Goal: Information Seeking & Learning: Learn about a topic

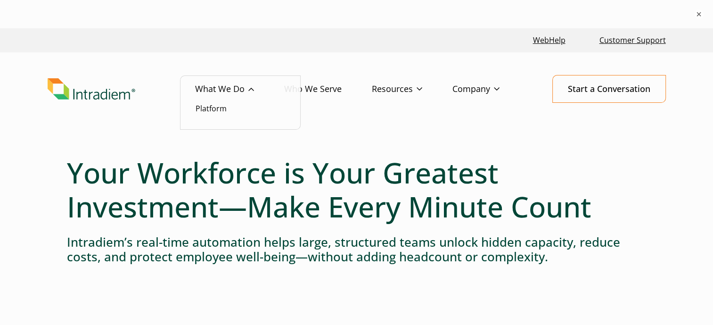
click at [226, 87] on link "What We Do" at bounding box center [239, 88] width 89 height 27
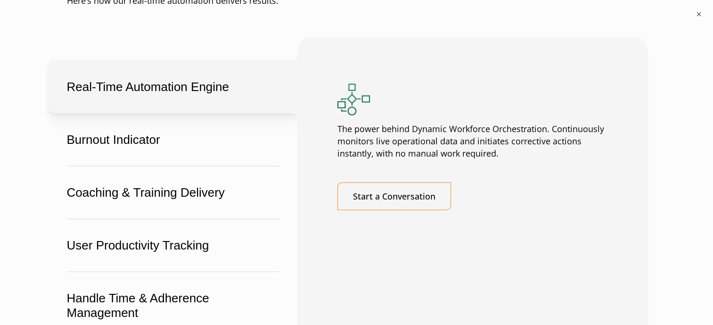
scroll to position [1744, 0]
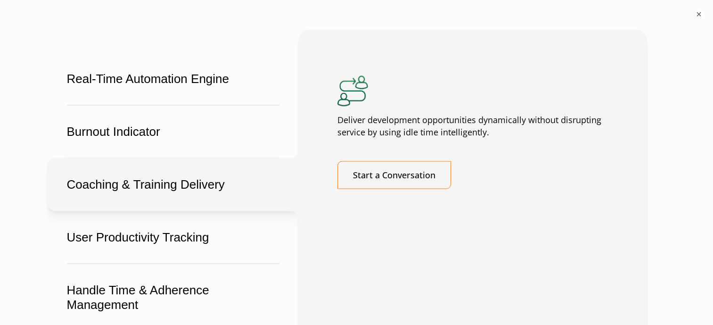
click at [162, 211] on button "Coaching & Training Delivery" at bounding box center [173, 183] width 251 height 53
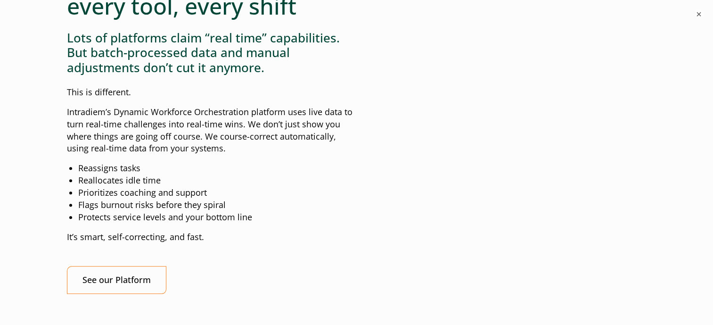
scroll to position [990, 0]
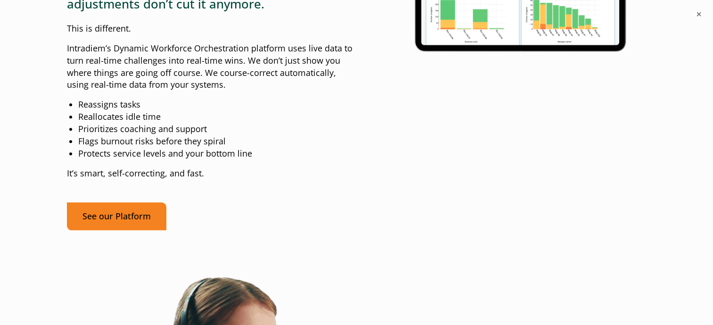
click at [108, 230] on link "See our Platform" at bounding box center [116, 216] width 99 height 28
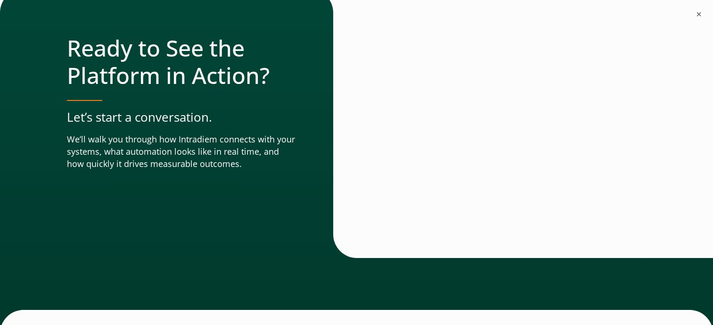
scroll to position [3436, 0]
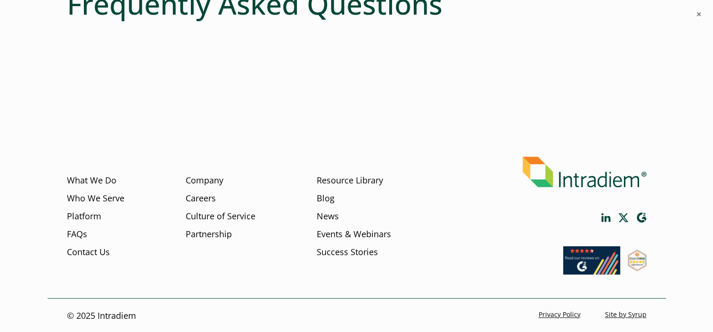
scroll to position [568, 0]
click at [200, 178] on link "Company" at bounding box center [205, 180] width 38 height 12
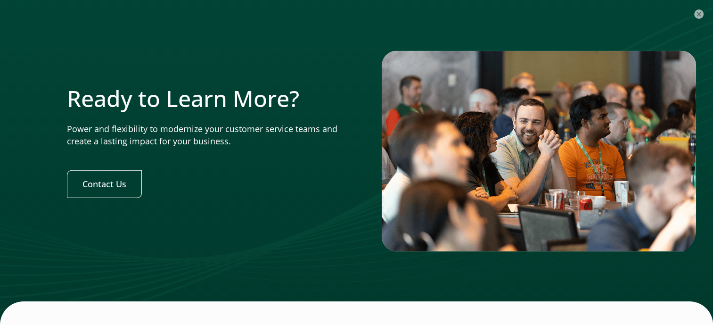
scroll to position [3045, 0]
